Goal: Information Seeking & Learning: Learn about a topic

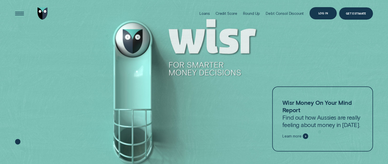
click at [319, 12] on div "Log in" at bounding box center [323, 13] width 10 height 2
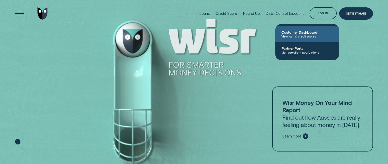
click at [302, 36] on span "View loan & credit scores" at bounding box center [307, 36] width 52 height 4
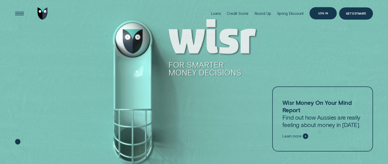
click at [323, 11] on div "Log in" at bounding box center [323, 13] width 27 height 12
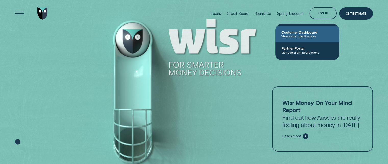
click at [304, 34] on span "View loan & credit scores" at bounding box center [307, 36] width 52 height 4
